Goal: Task Accomplishment & Management: Manage account settings

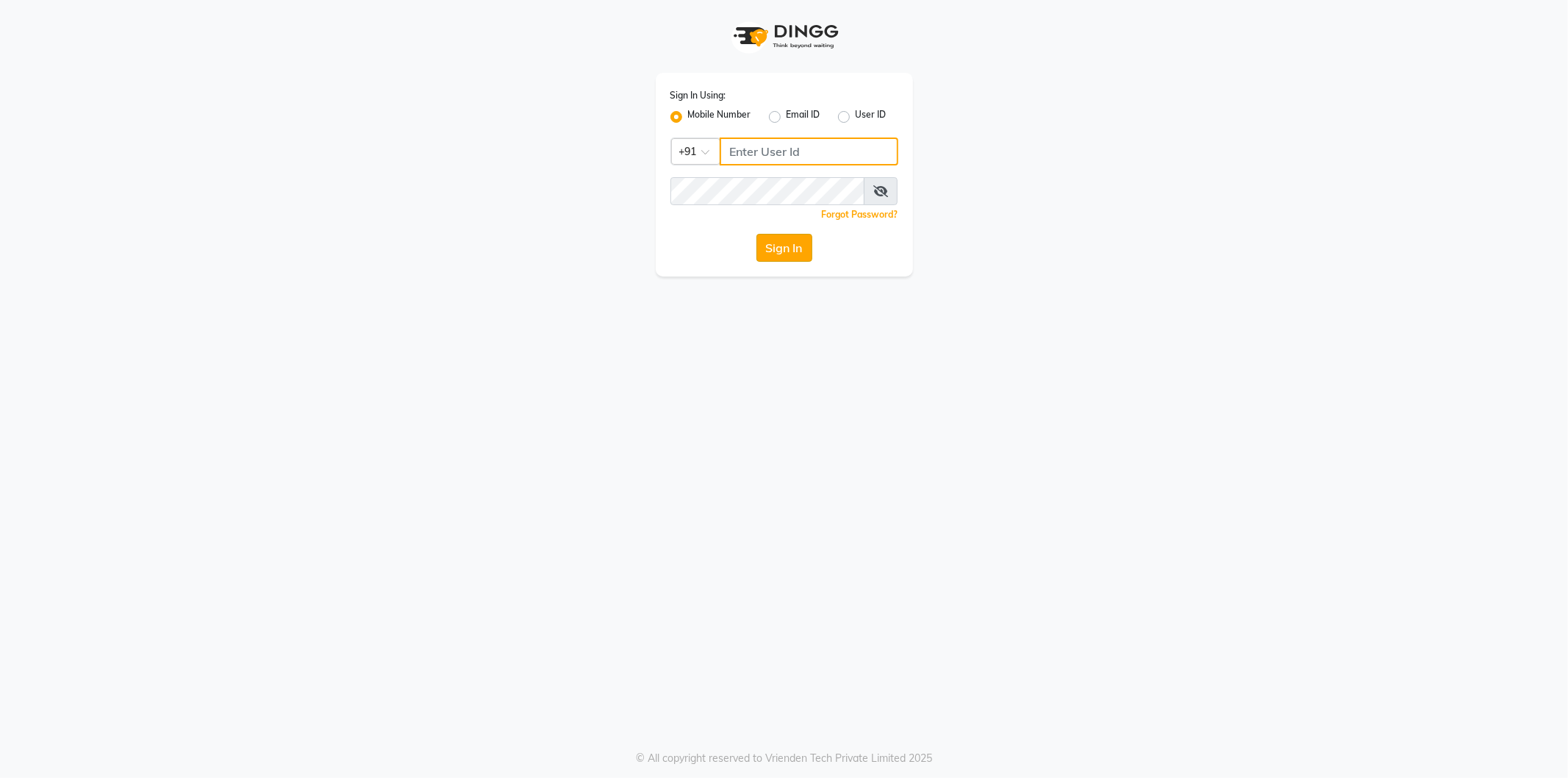
type input "9354158883"
click at [775, 252] on button "Sign In" at bounding box center [784, 248] width 56 height 28
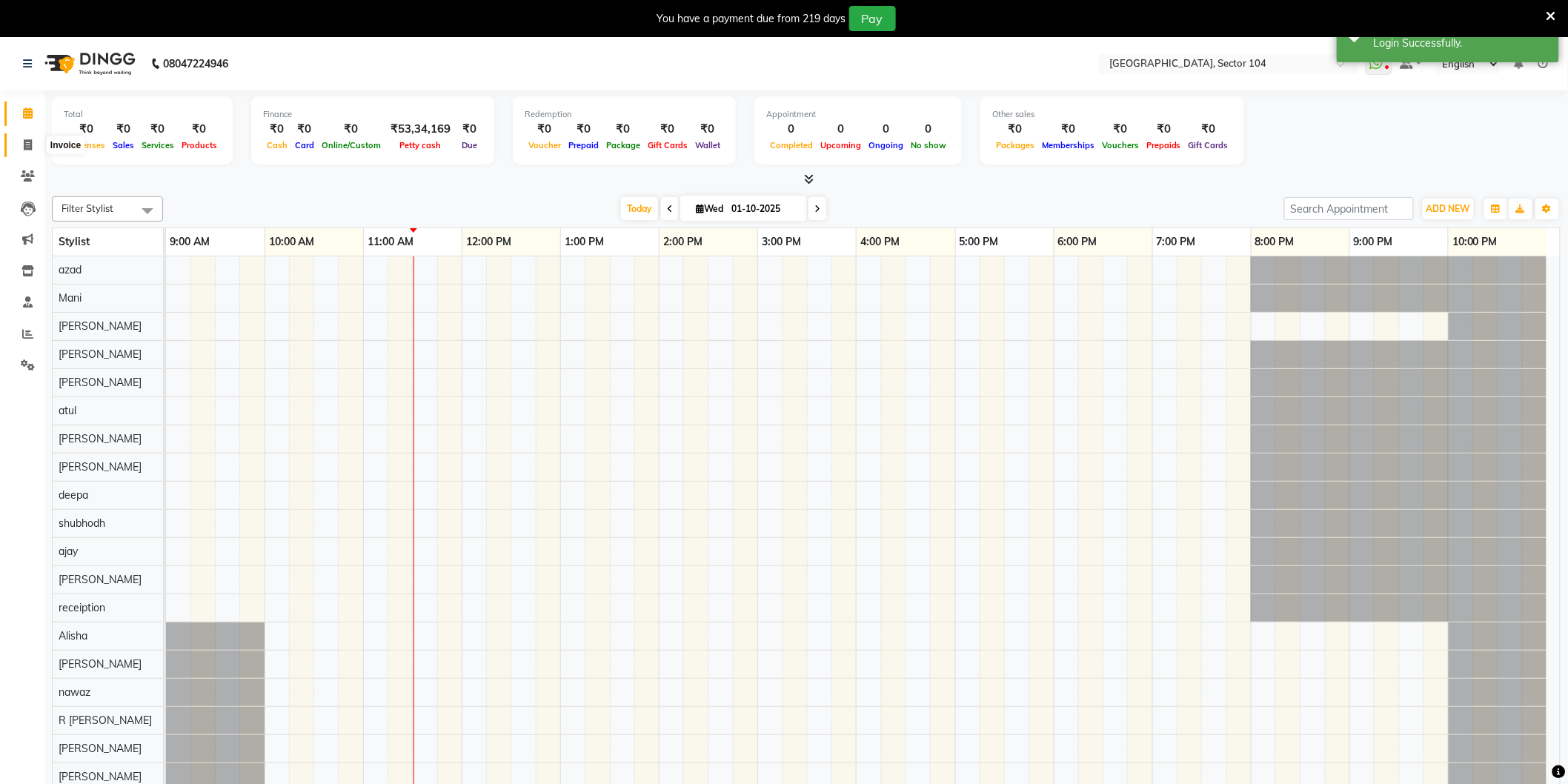
click at [34, 143] on span at bounding box center [27, 145] width 26 height 17
select select "4009"
select select "service"
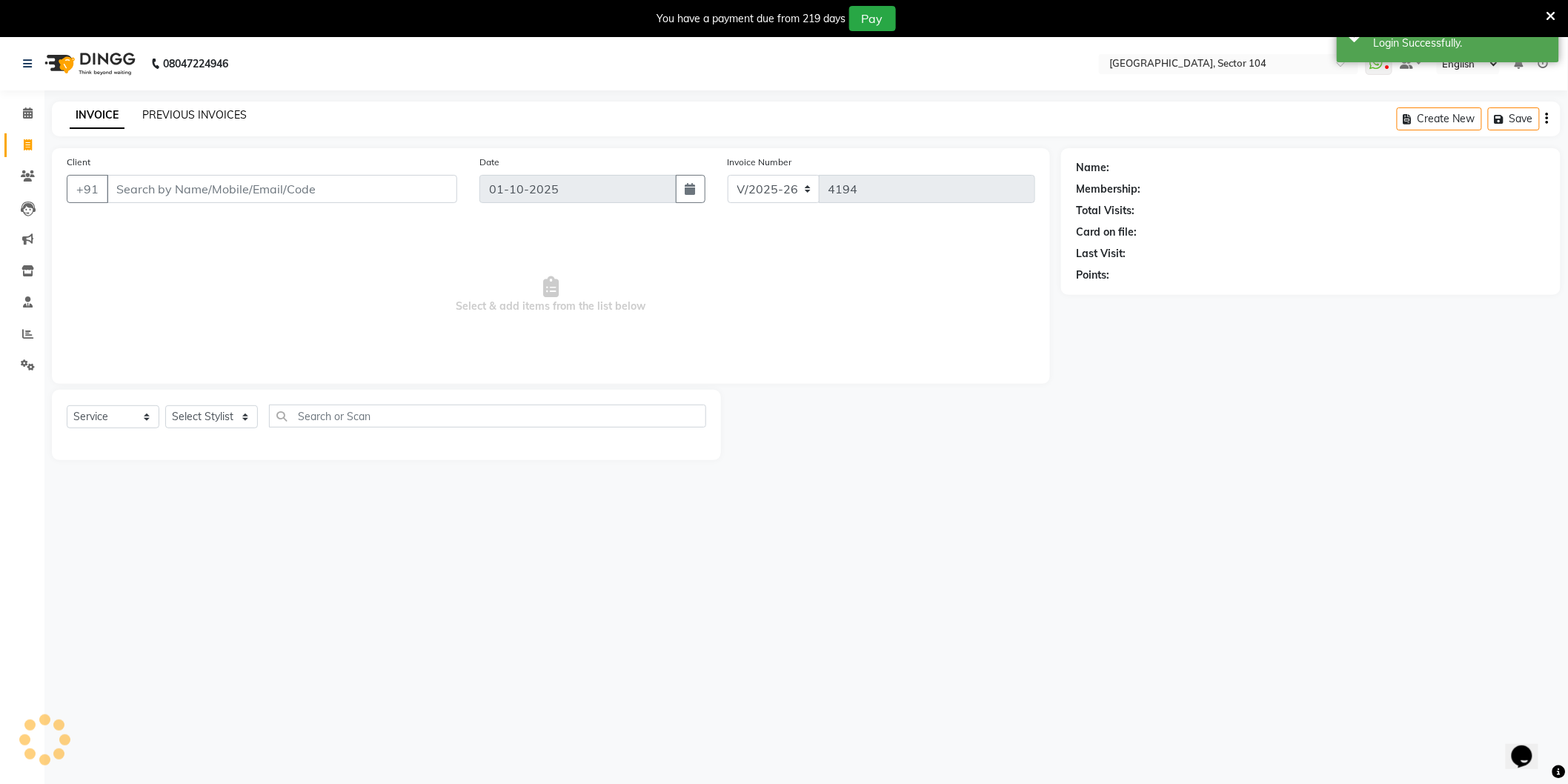
click at [169, 113] on link "PREVIOUS INVOICES" at bounding box center [194, 115] width 105 height 13
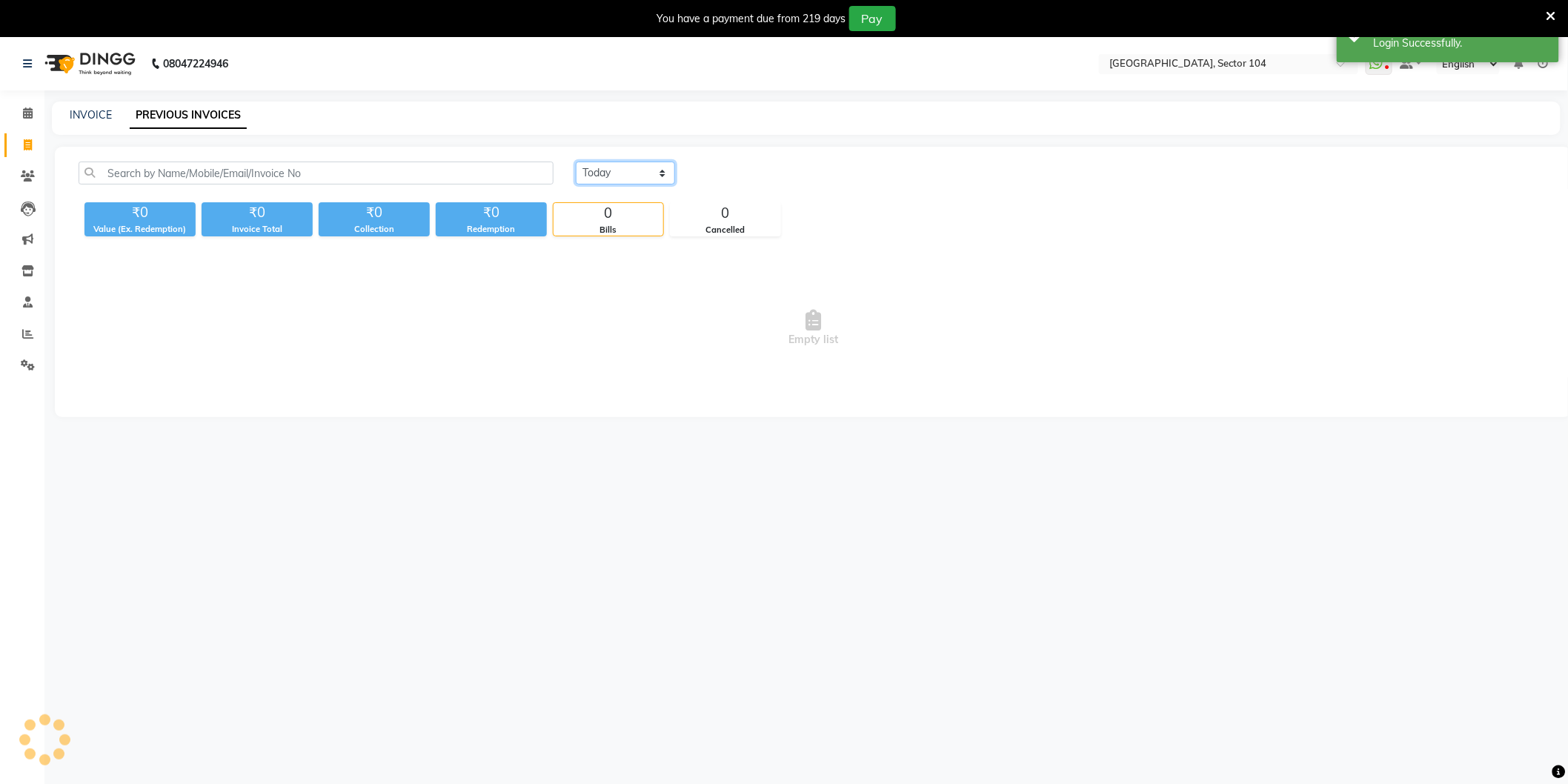
click at [588, 176] on select "[DATE] [DATE] Custom Range" at bounding box center [625, 173] width 99 height 23
select select "[DATE]"
click at [576, 162] on select "[DATE] [DATE] Custom Range" at bounding box center [625, 173] width 99 height 23
